Goal: Check status: Check status

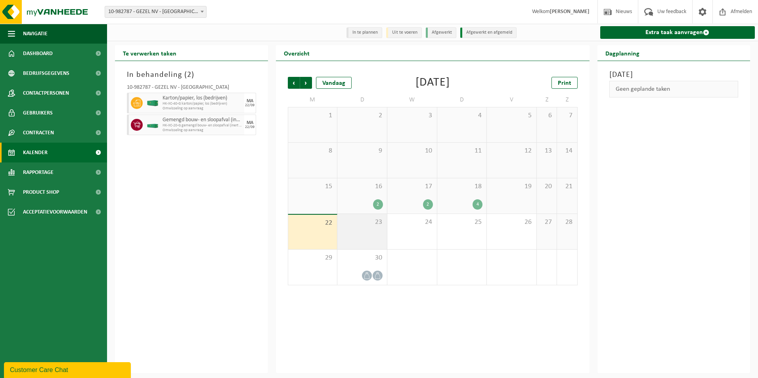
click at [357, 232] on div "23" at bounding box center [362, 231] width 50 height 35
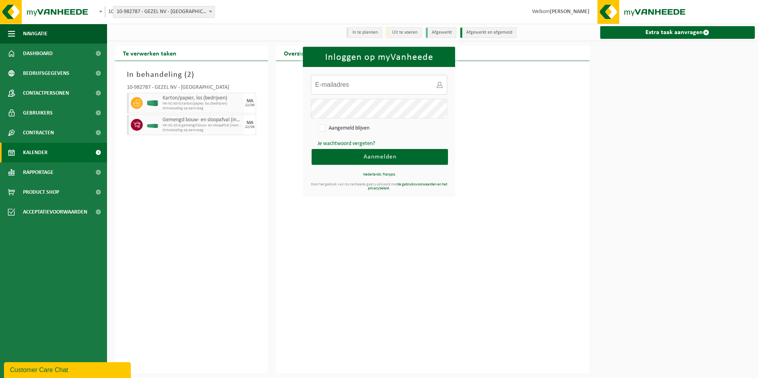
click at [354, 81] on input "E-mailadres:" at bounding box center [379, 85] width 136 height 20
type input "logistiek@gezel.be"
click at [312, 149] on button "Aanmelden" at bounding box center [380, 157] width 136 height 16
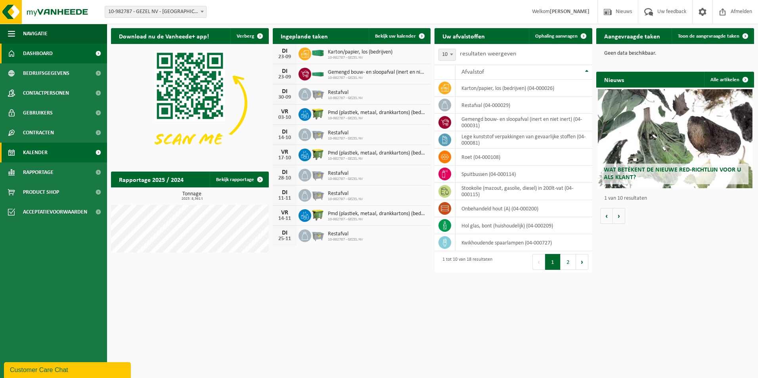
click at [48, 156] on link "Kalender" at bounding box center [53, 153] width 107 height 20
